Goal: Task Accomplishment & Management: Use online tool/utility

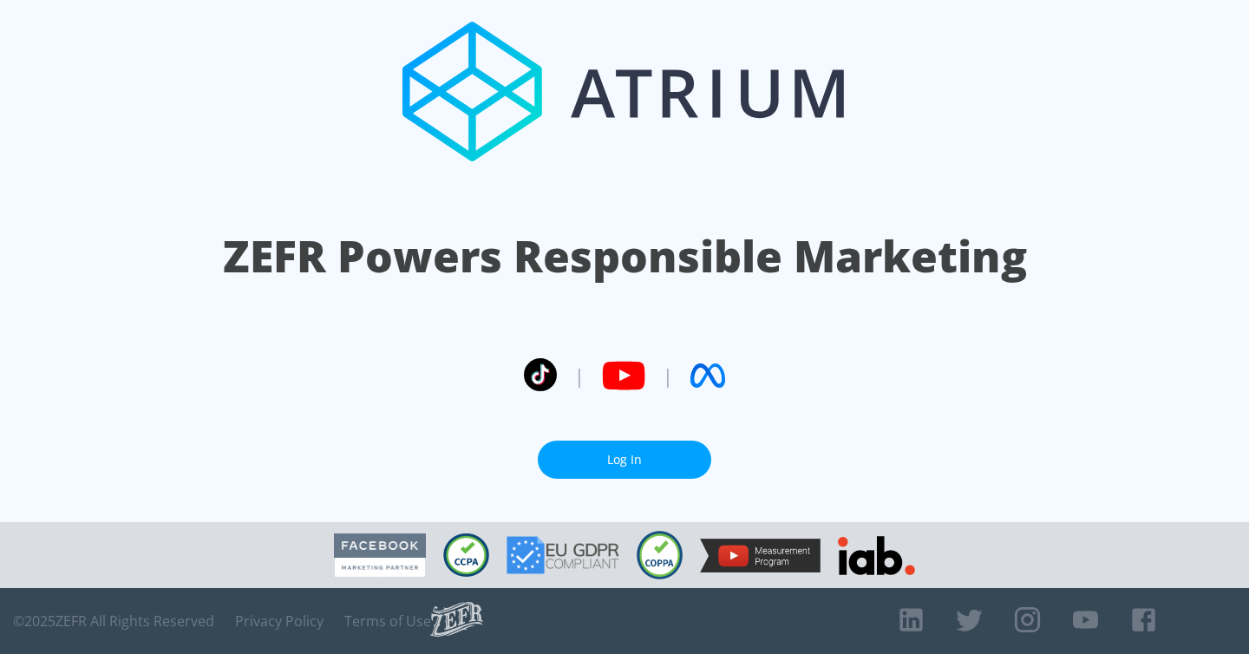
click at [677, 448] on link "Log In" at bounding box center [624, 460] width 173 height 39
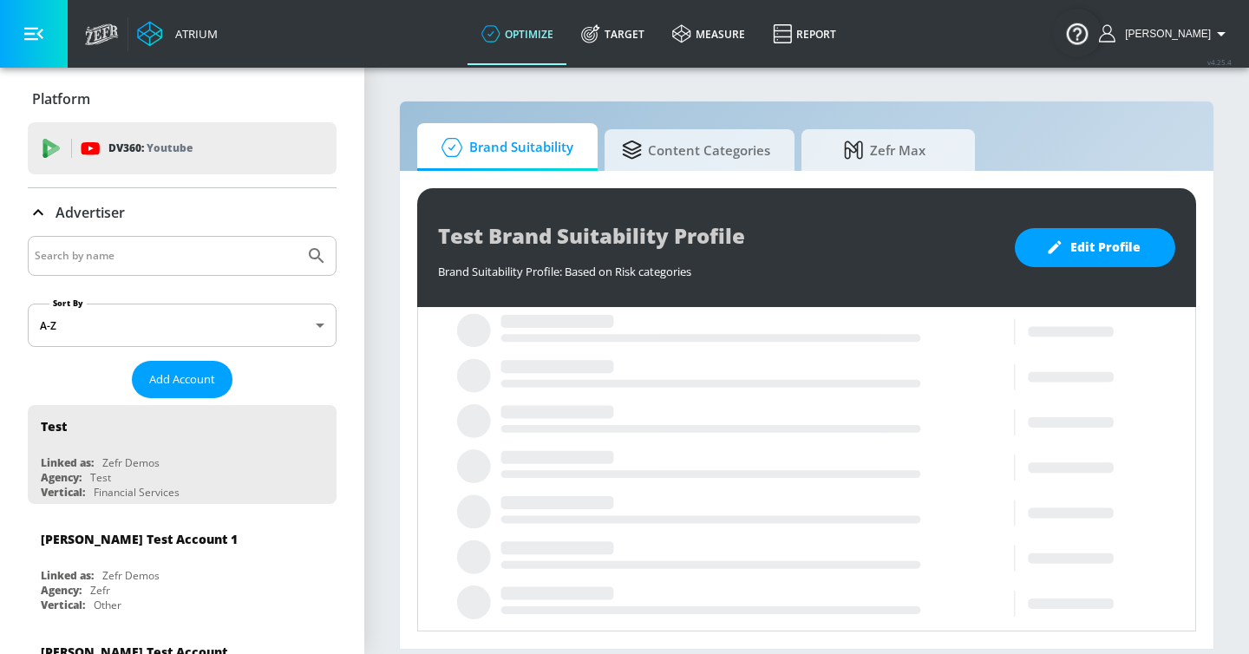
click at [203, 270] on div at bounding box center [182, 256] width 309 height 40
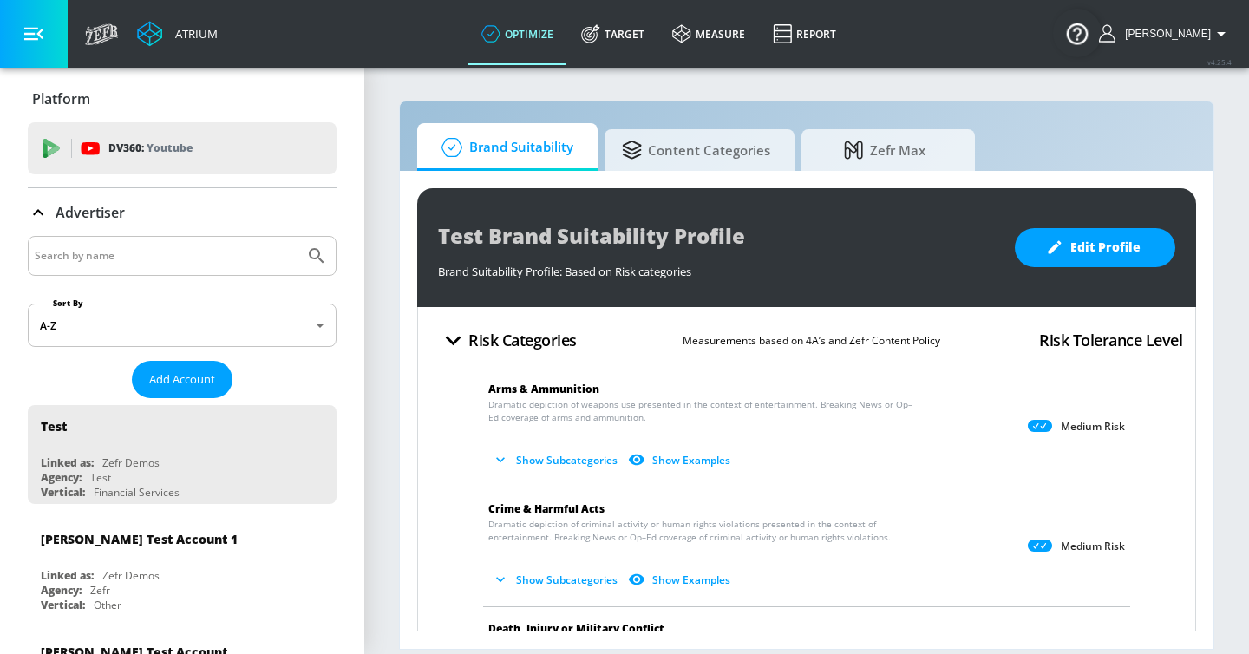
click at [198, 258] on input "Search by name" at bounding box center [166, 256] width 263 height 23
click at [298, 237] on button "Submit Search" at bounding box center [317, 256] width 38 height 38
click at [183, 256] on input "dinsey" at bounding box center [166, 256] width 263 height 23
type input "disney channel"
click at [298, 237] on button "Submit Search" at bounding box center [317, 256] width 38 height 38
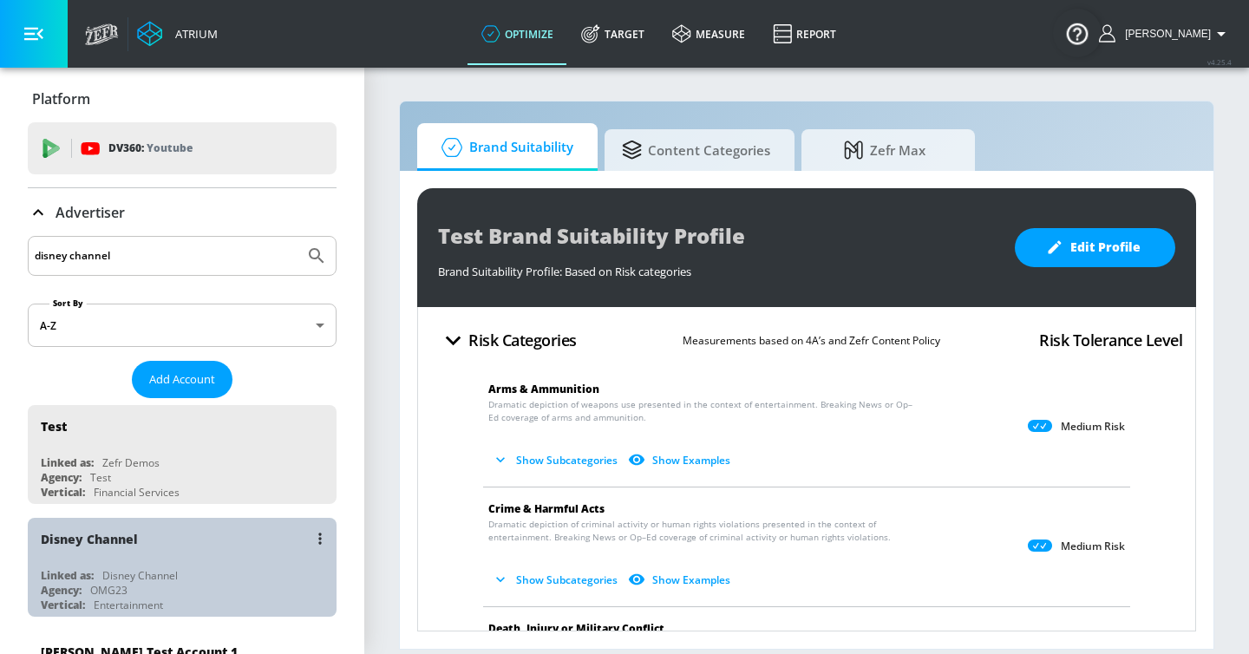
click at [226, 568] on div "Linked as: Disney Channel" at bounding box center [186, 575] width 291 height 15
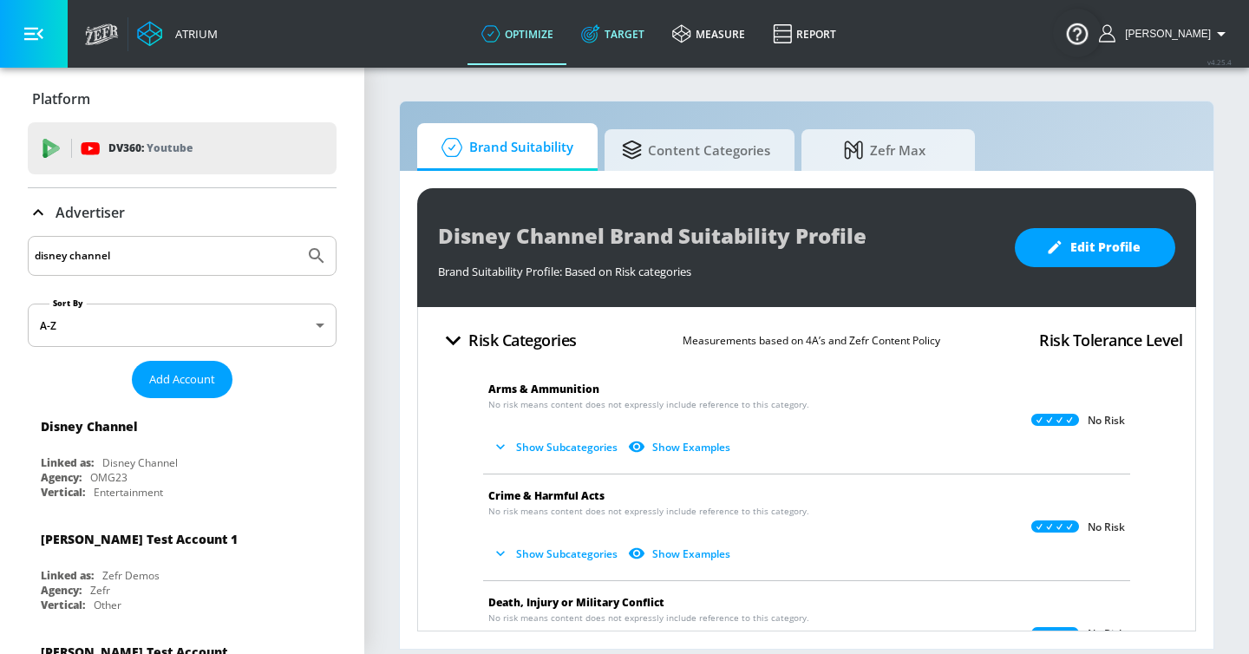
click at [627, 57] on link "Target" at bounding box center [612, 34] width 91 height 62
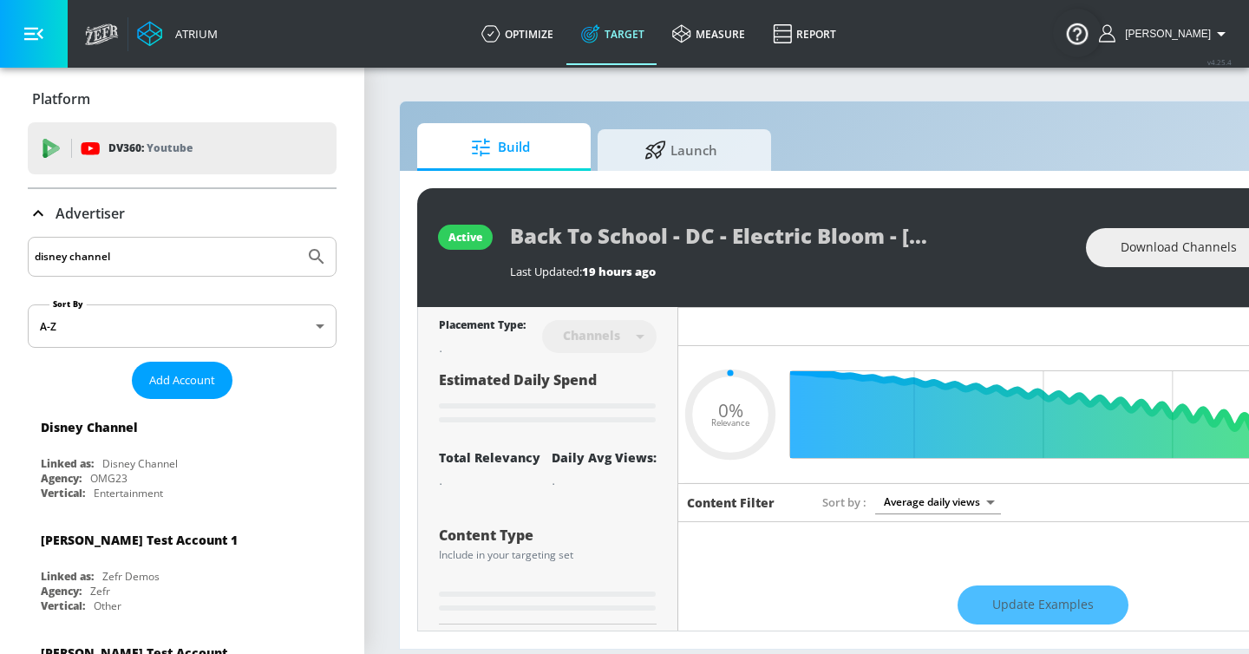
type input "0.05"
click at [670, 140] on div at bounding box center [657, 147] width 26 height 19
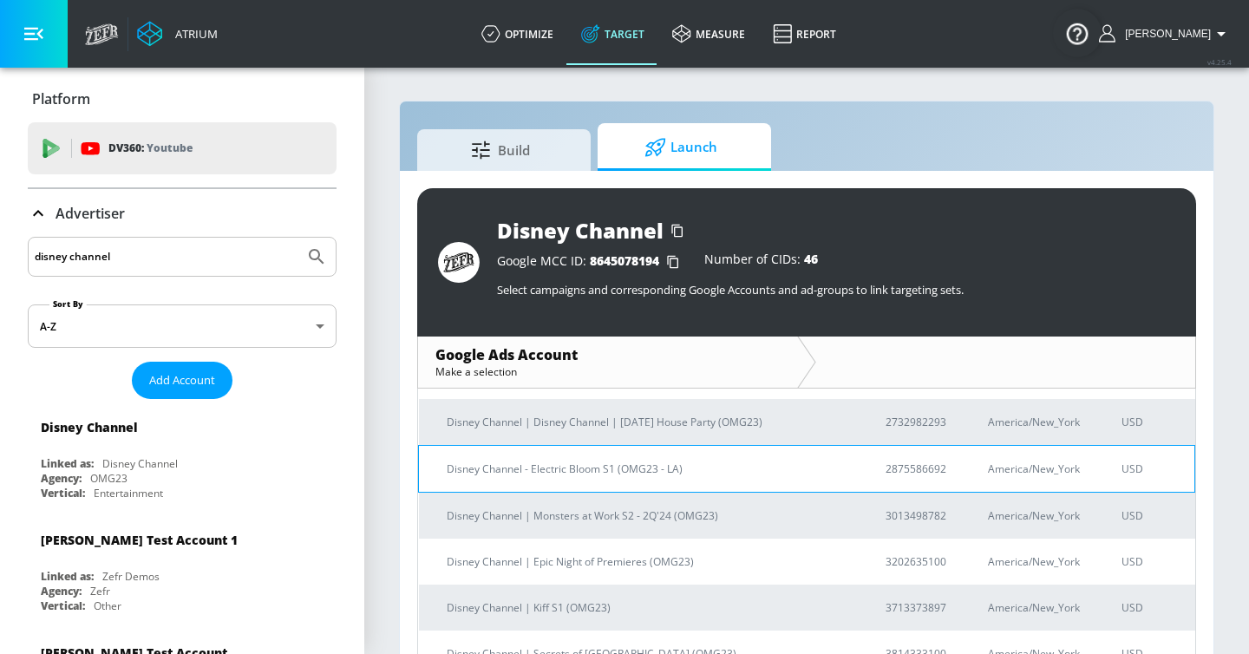
click at [652, 460] on p "Disney Channel - Electric Bloom S1 (OMG23 - LA)" at bounding box center [645, 469] width 397 height 18
